Goal: Information Seeking & Learning: Learn about a topic

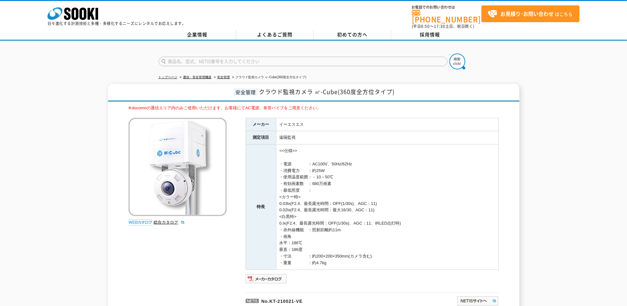
scroll to position [40, 0]
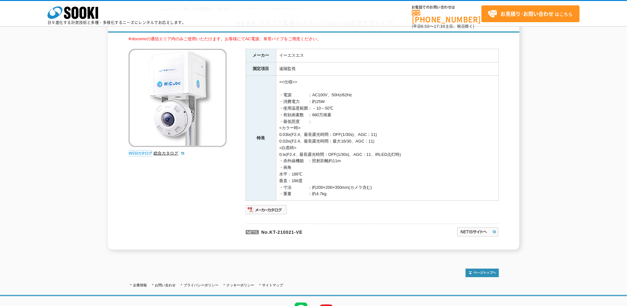
drag, startPoint x: 0, startPoint y: 0, endPoint x: 230, endPoint y: 137, distance: 267.8
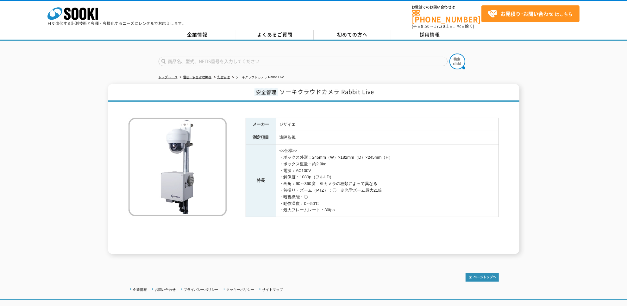
scroll to position [34, 0]
